Goal: Task Accomplishment & Management: Use online tool/utility

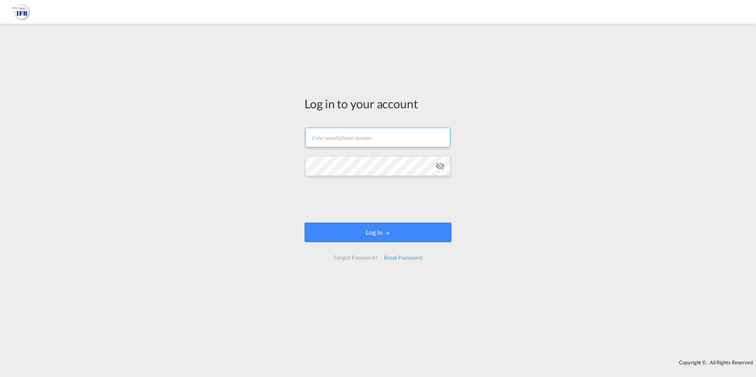
type input "[PERSON_NAME][EMAIL_ADDRESS][PERSON_NAME][DOMAIN_NAME]"
click at [414, 218] on form "[PERSON_NAME][EMAIL_ADDRESS][PERSON_NAME][DOMAIN_NAME] Email field is required …" at bounding box center [378, 194] width 147 height 148
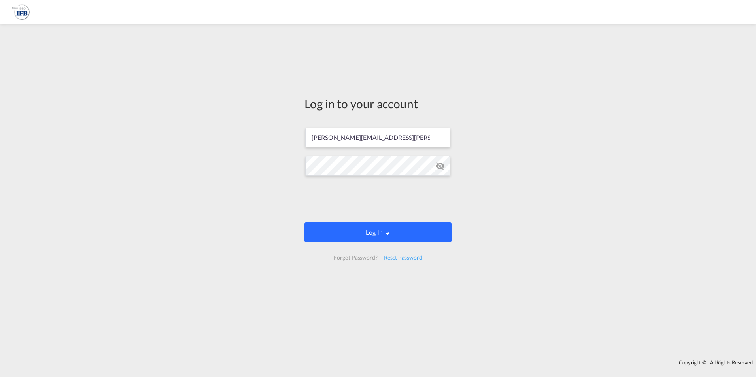
click at [362, 234] on button "Log In" at bounding box center [378, 233] width 147 height 20
